Goal: Information Seeking & Learning: Check status

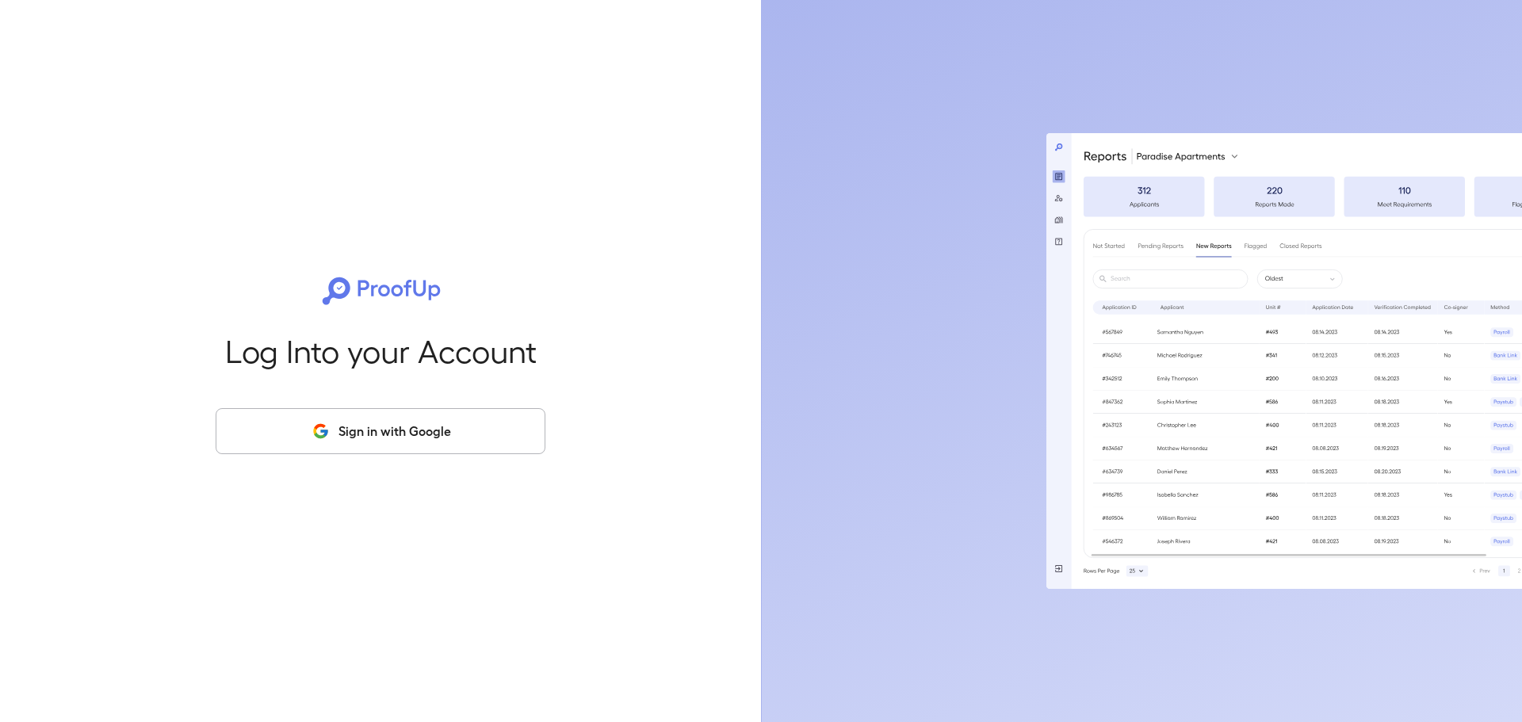
click at [413, 438] on button "Sign in with Google" at bounding box center [381, 431] width 330 height 46
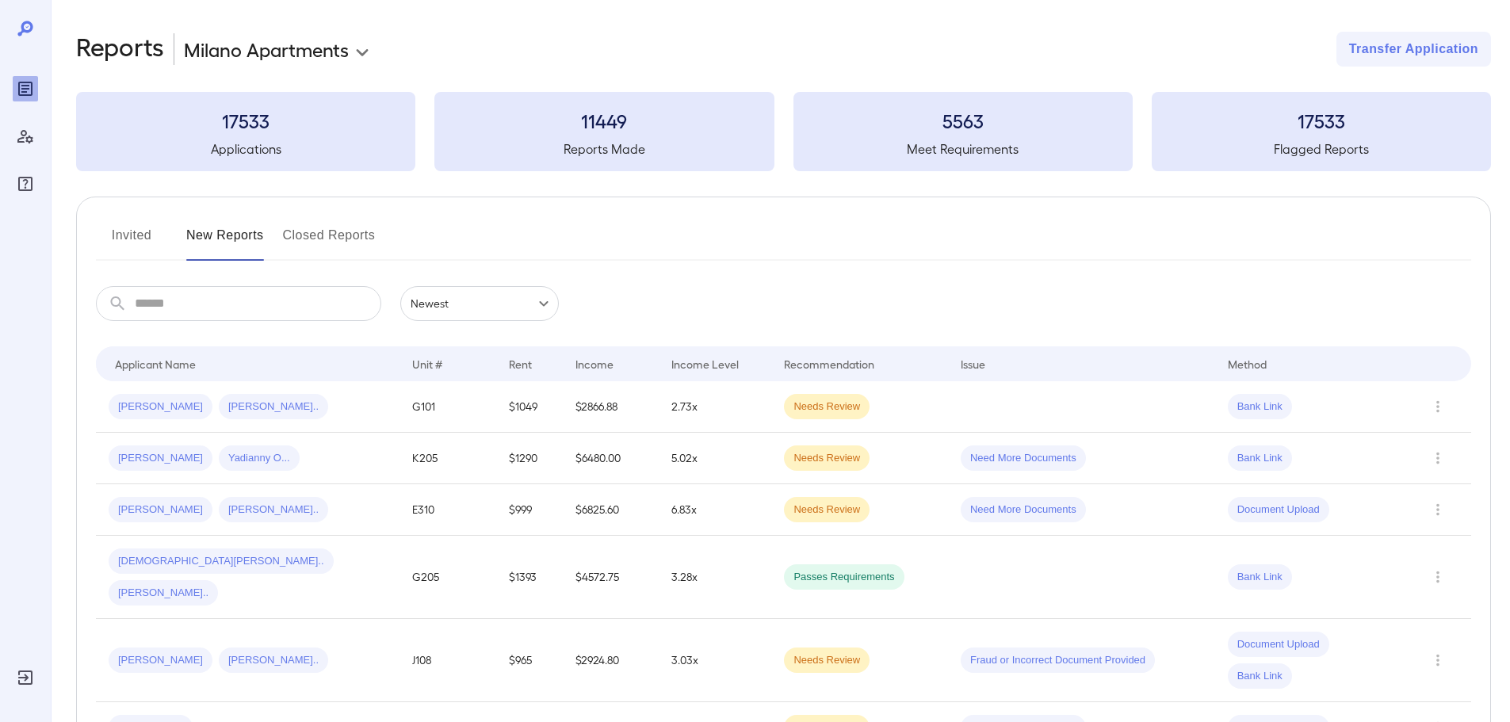
click at [139, 235] on button "Invited" at bounding box center [131, 242] width 71 height 38
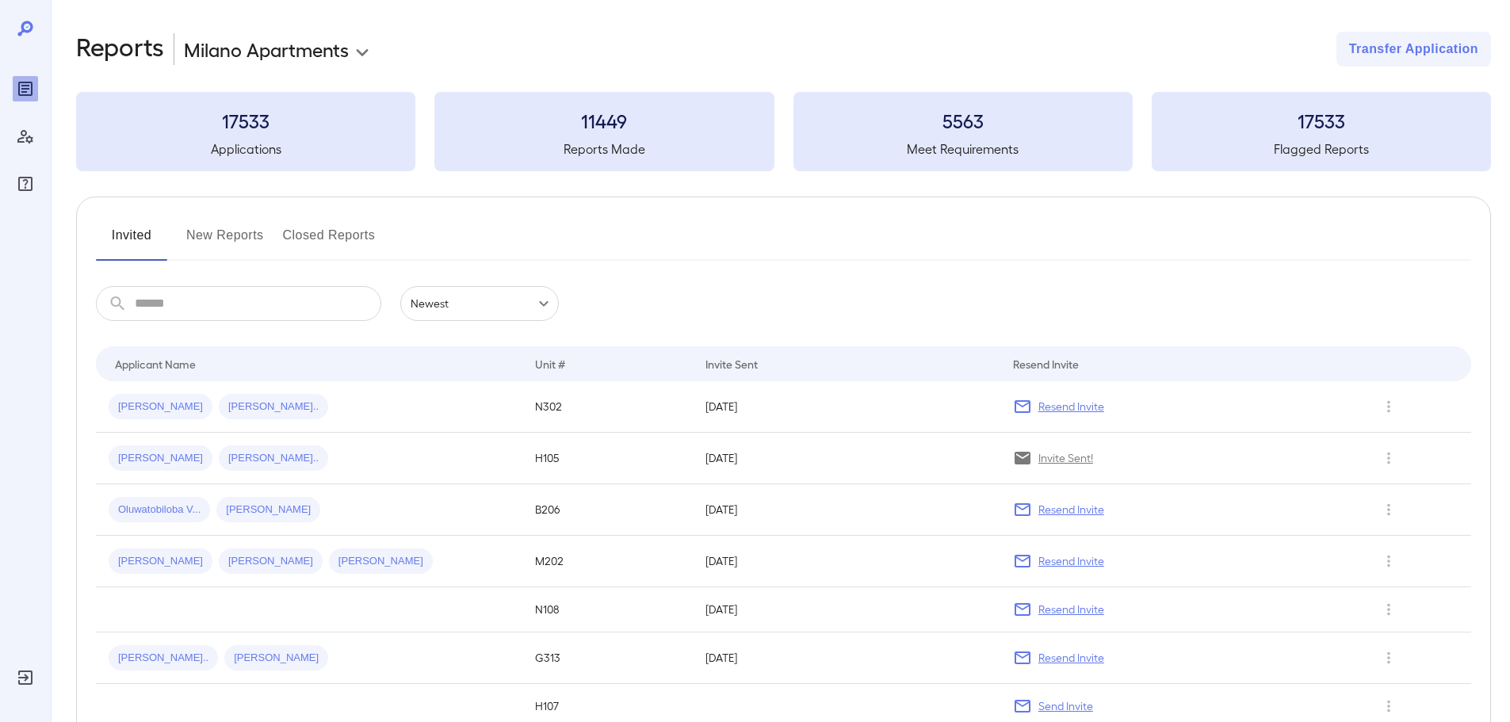
click at [215, 236] on button "New Reports" at bounding box center [225, 242] width 78 height 38
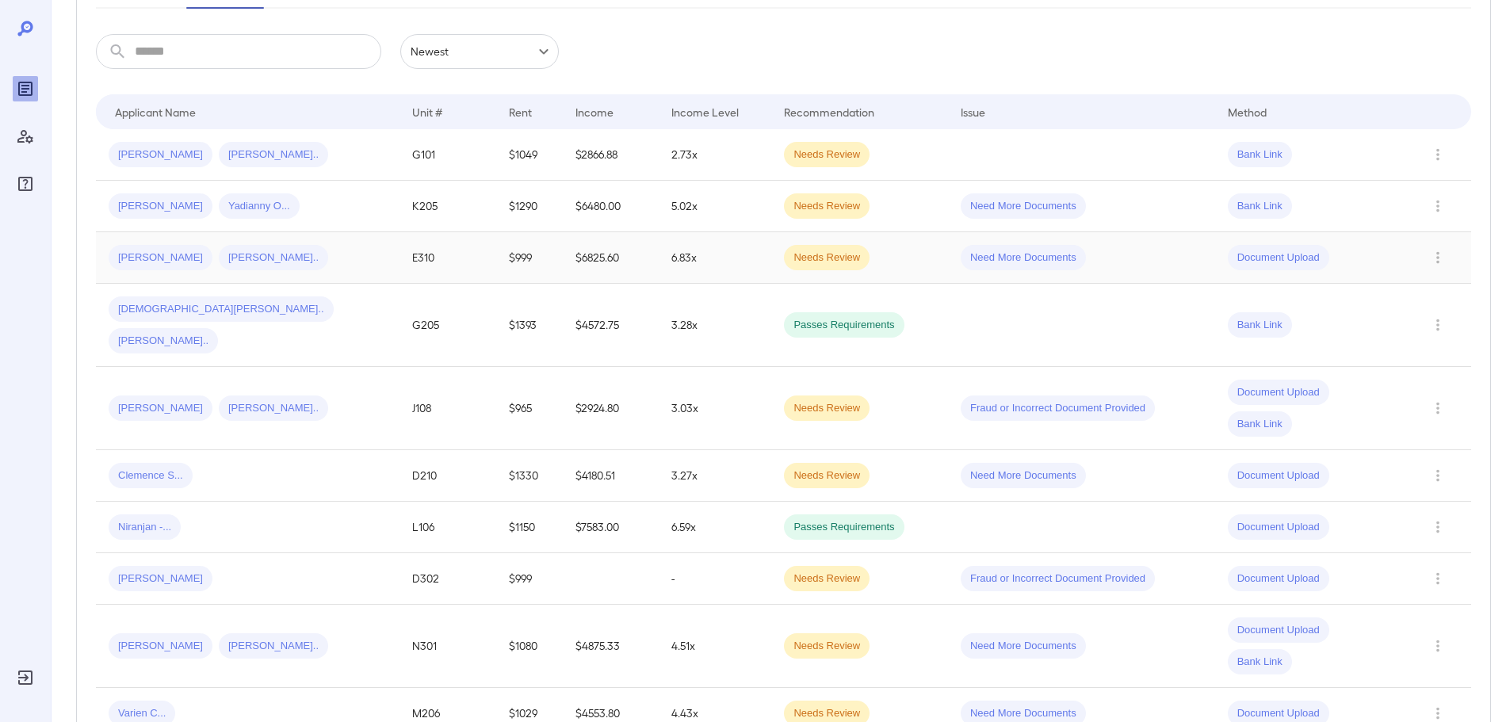
scroll to position [317, 0]
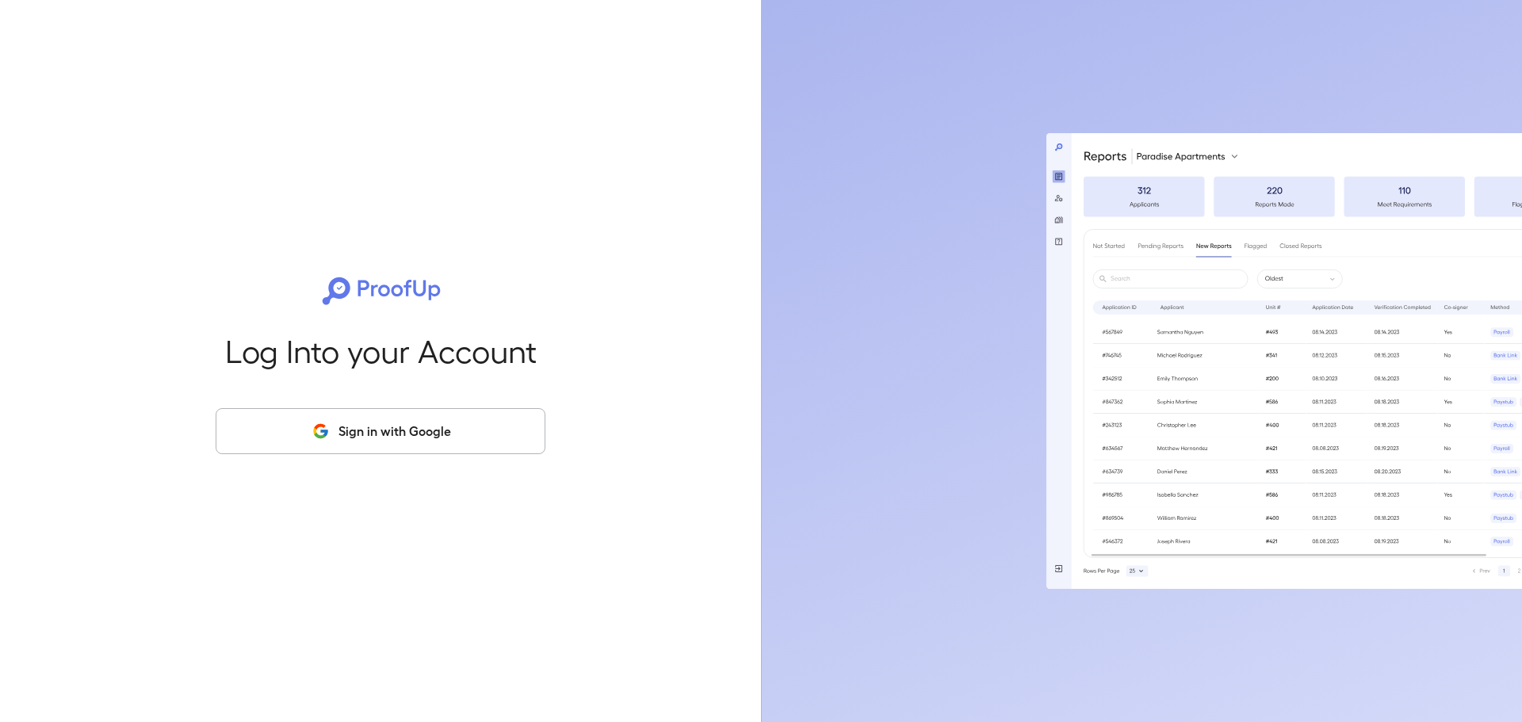
click at [404, 435] on button "Sign in with Google" at bounding box center [381, 431] width 330 height 46
